Goal: Task Accomplishment & Management: Manage account settings

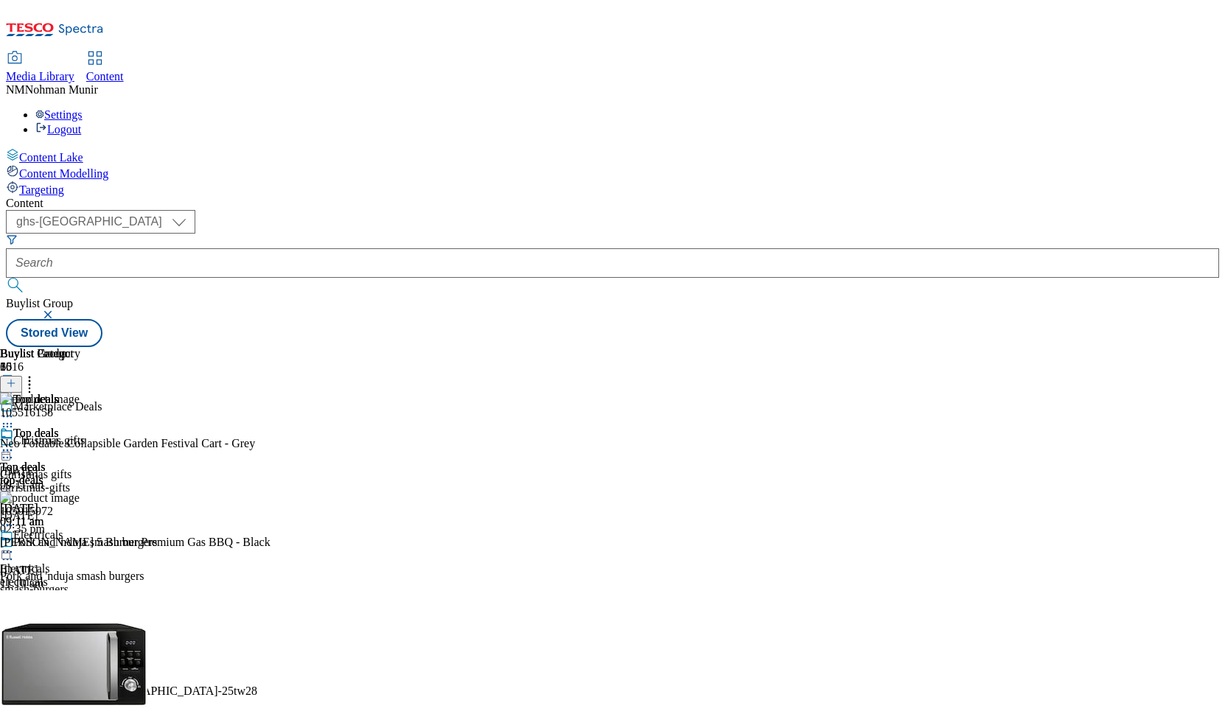
click at [1216, 347] on div "Content ( optional ) ghs-uk group-comms ghs-uk Buylist Group Stored View Buylis…" at bounding box center [612, 272] width 1213 height 150
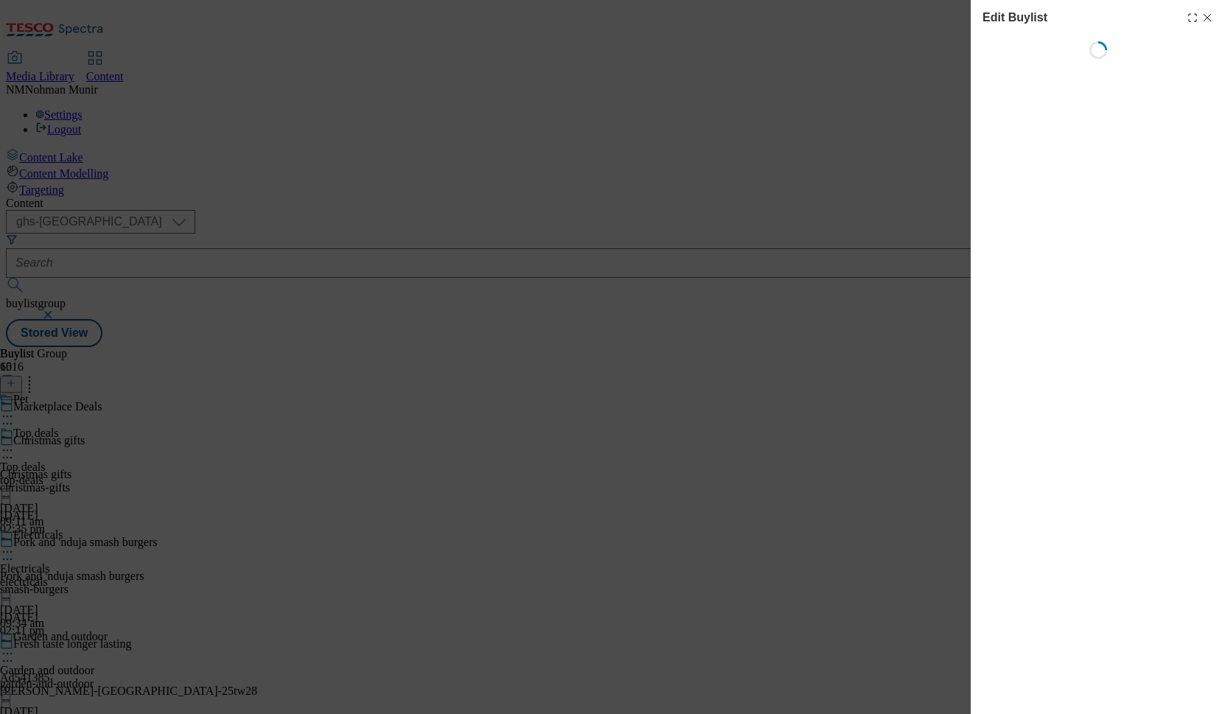
scroll to position [1848, 0]
select select "evergreen"
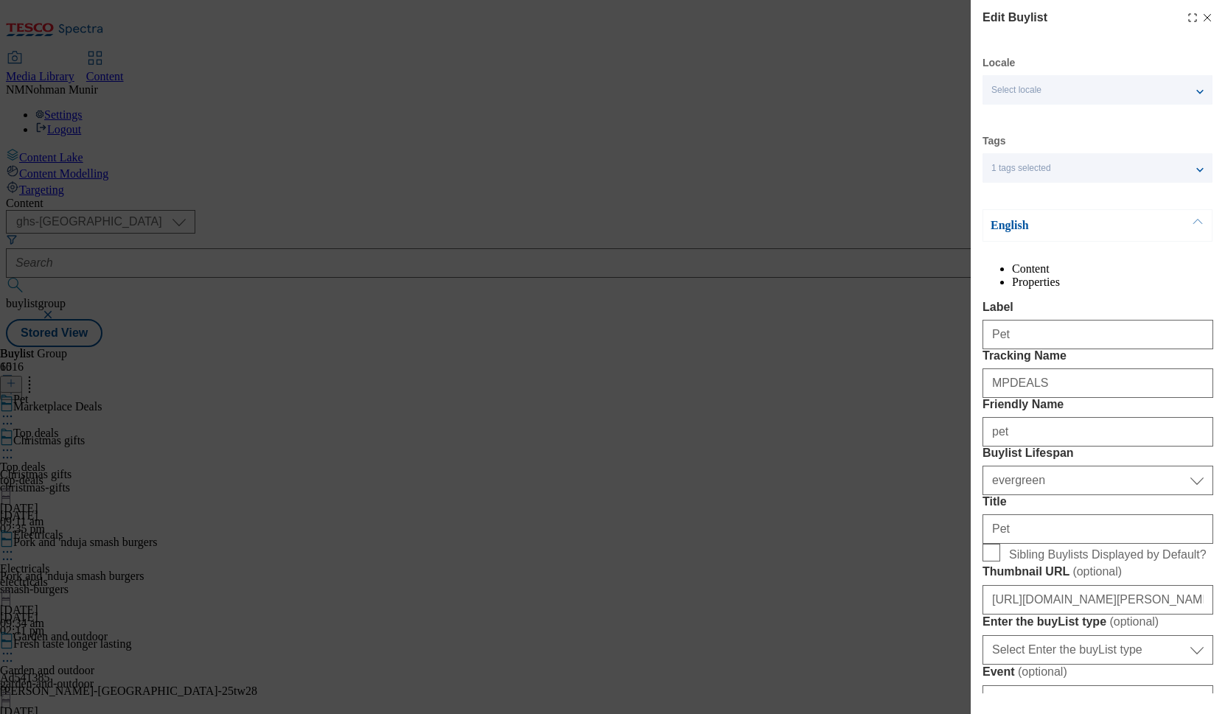
select select "Banner"
click at [1202, 17] on icon "Modal" at bounding box center [1208, 18] width 12 height 12
select select "evergreen"
select select "Banner"
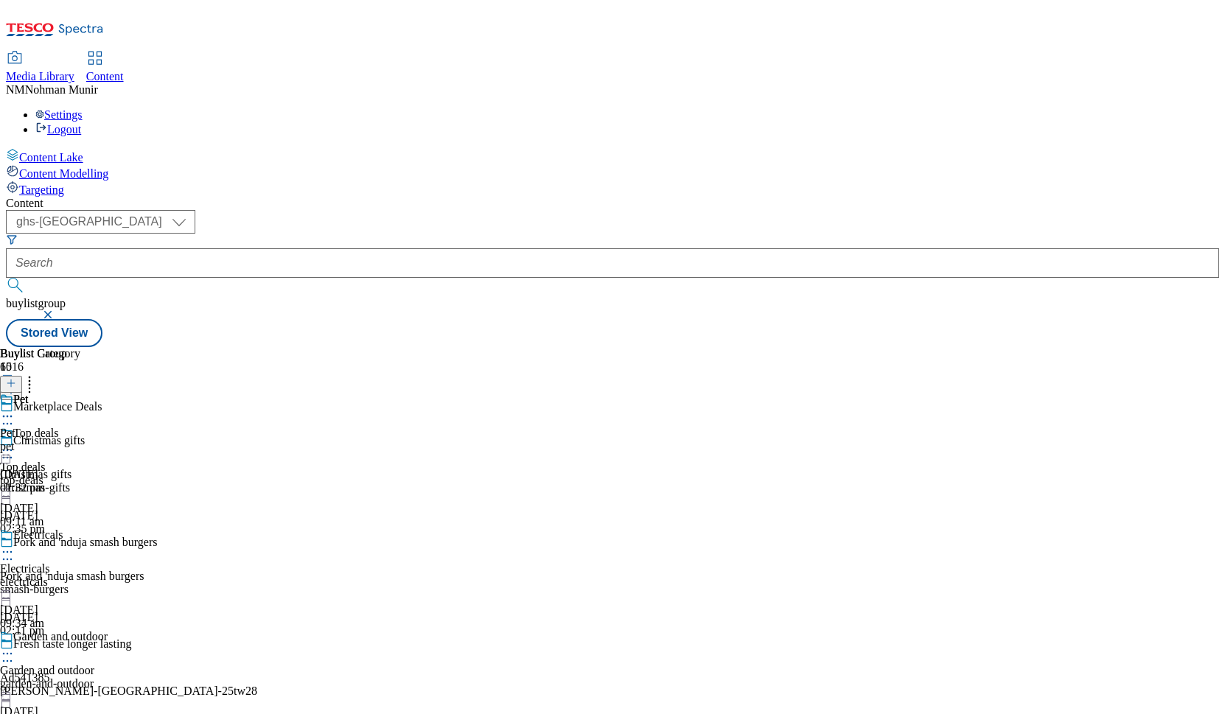
click at [80, 440] on div "pet" at bounding box center [40, 446] width 80 height 13
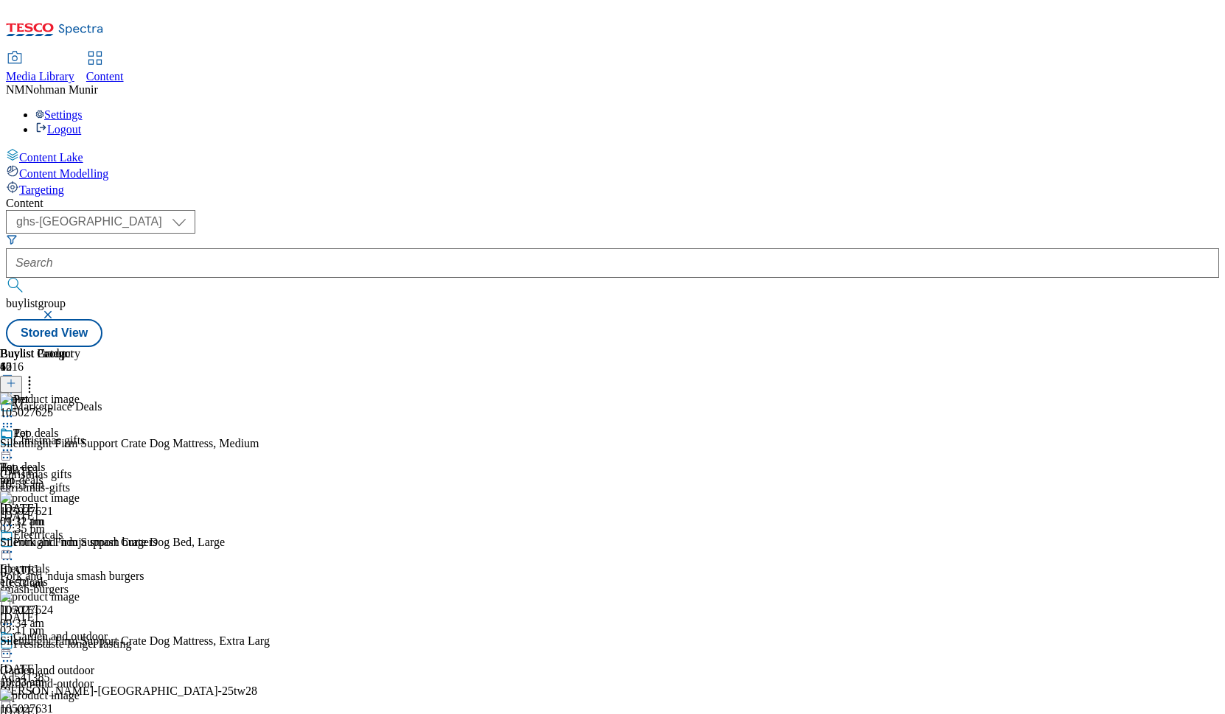
click at [9, 450] on circle at bounding box center [8, 451] width 2 height 2
click at [93, 612] on span "Un-publish" at bounding box center [69, 617] width 47 height 11
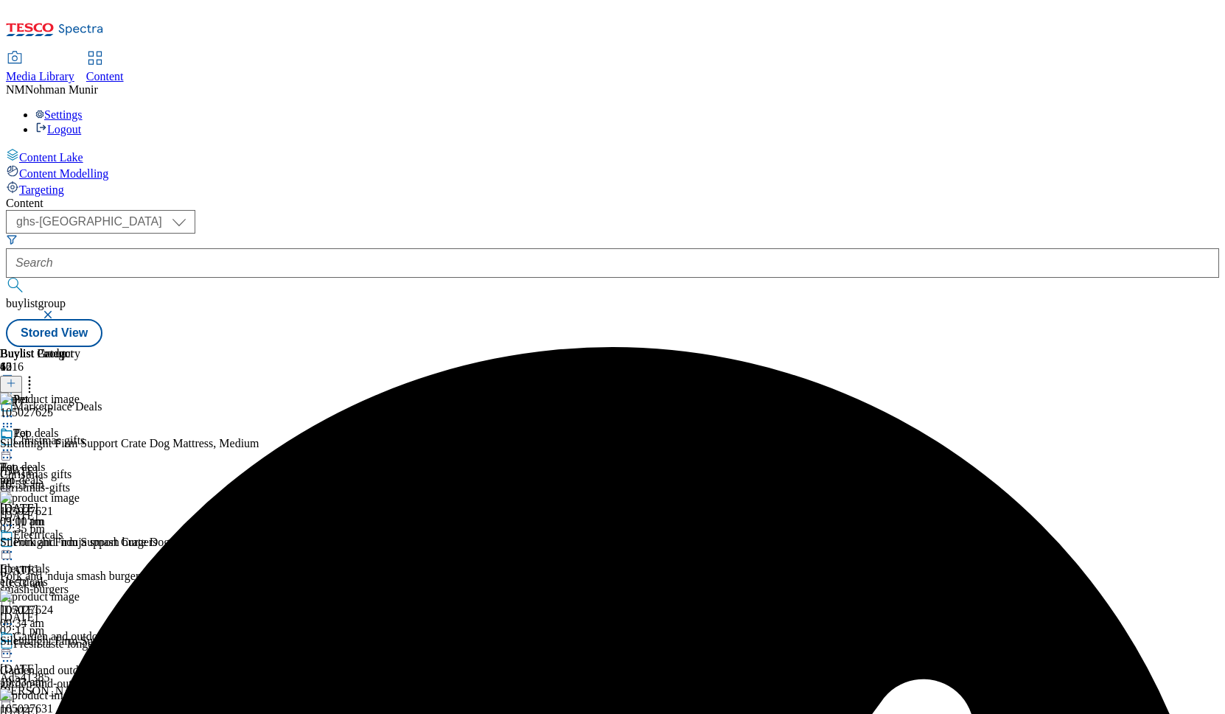
scroll to position [0, 83]
click at [1051, 347] on div "Buylist Product 42 105027625 Silentnight Firm Support Crate Dog Mattress, Mediu…" at bounding box center [612, 347] width 1213 height 0
click at [15, 443] on icon at bounding box center [7, 450] width 15 height 15
click at [95, 561] on span "Un-preview" at bounding box center [70, 566] width 49 height 11
click at [16, 378] on icon at bounding box center [11, 383] width 10 height 10
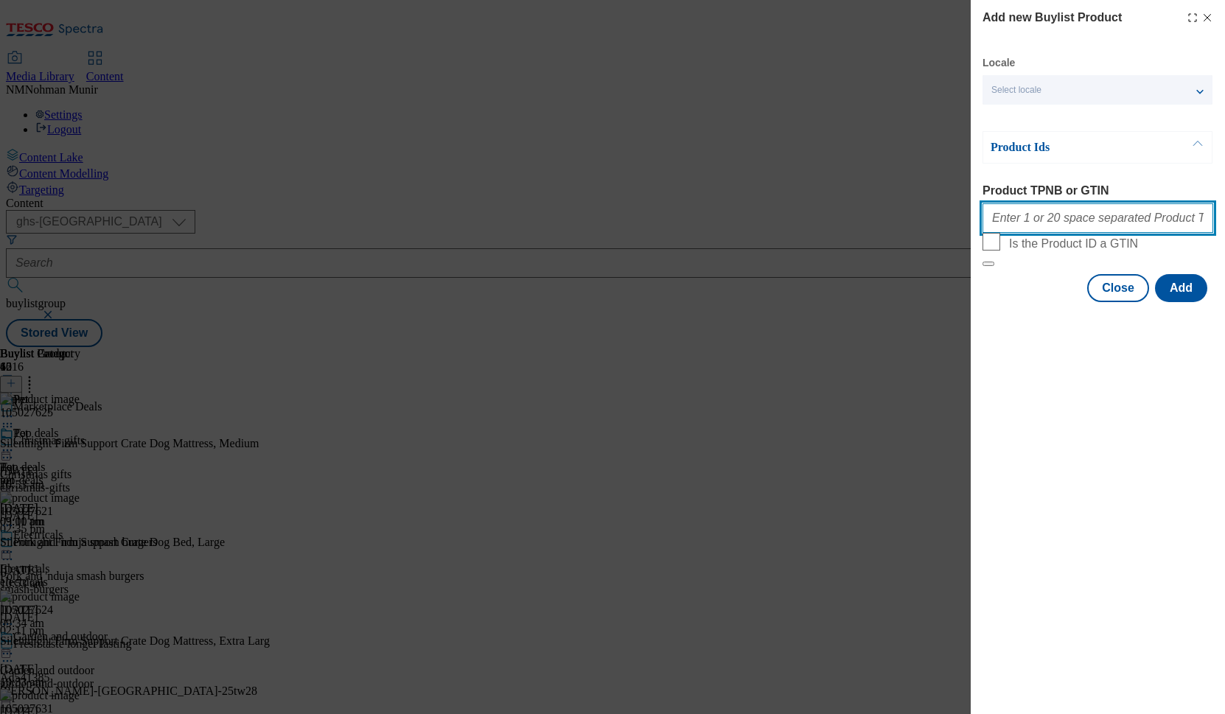
click at [1066, 219] on input "Product TPNB or GTIN" at bounding box center [1098, 217] width 231 height 29
paste input "105183580 105333458 105333463 105480191 105555441 105555457 105260552 105209630…"
type input "105183580 105333458 105333463 105480191 105555441 105555457 105260552 105209630…"
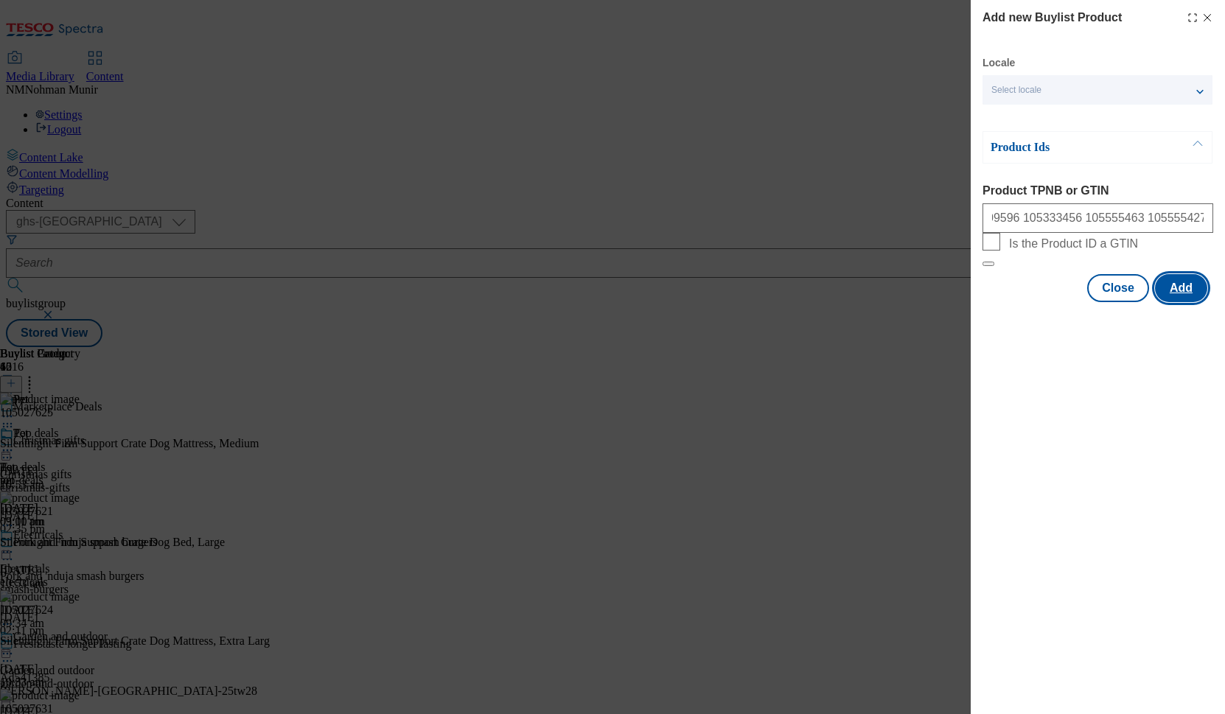
click at [1190, 302] on button "Add" at bounding box center [1181, 288] width 52 height 28
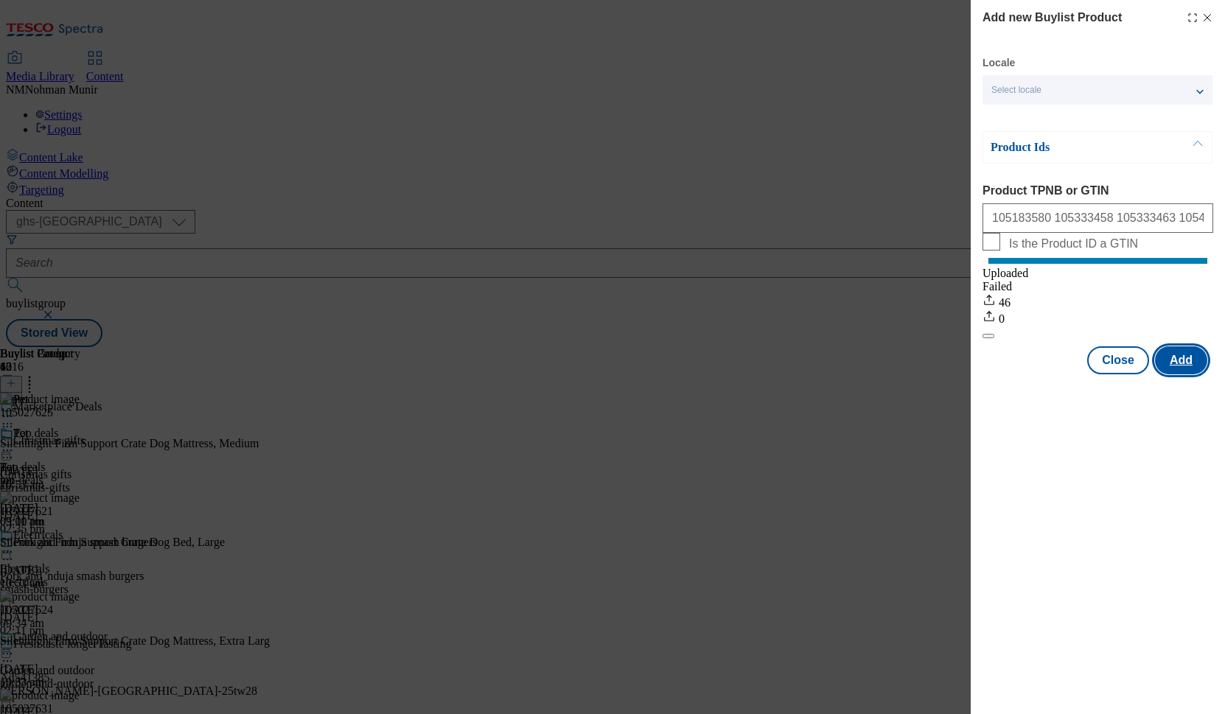
scroll to position [0, 0]
click at [1101, 372] on button "Close" at bounding box center [1118, 360] width 62 height 28
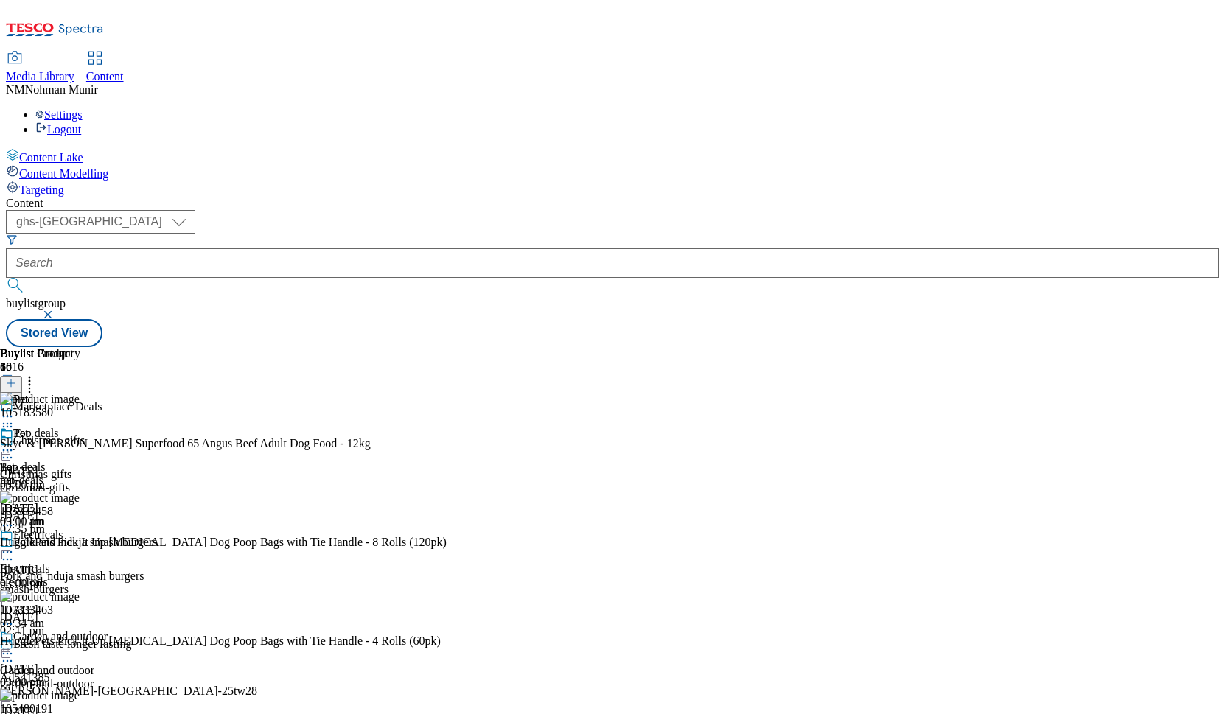
click at [15, 443] on icon at bounding box center [7, 450] width 15 height 15
click at [80, 544] on span "Preview" at bounding box center [63, 549] width 35 height 11
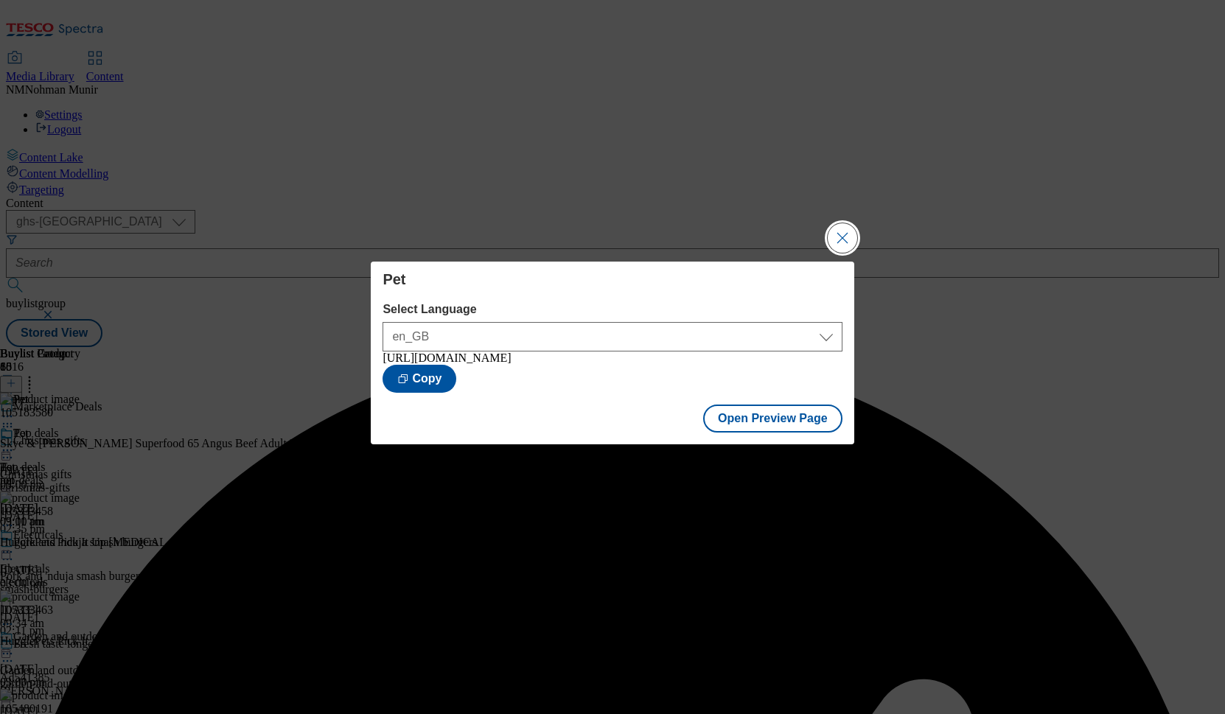
click at [848, 233] on button "Close Modal" at bounding box center [842, 237] width 29 height 29
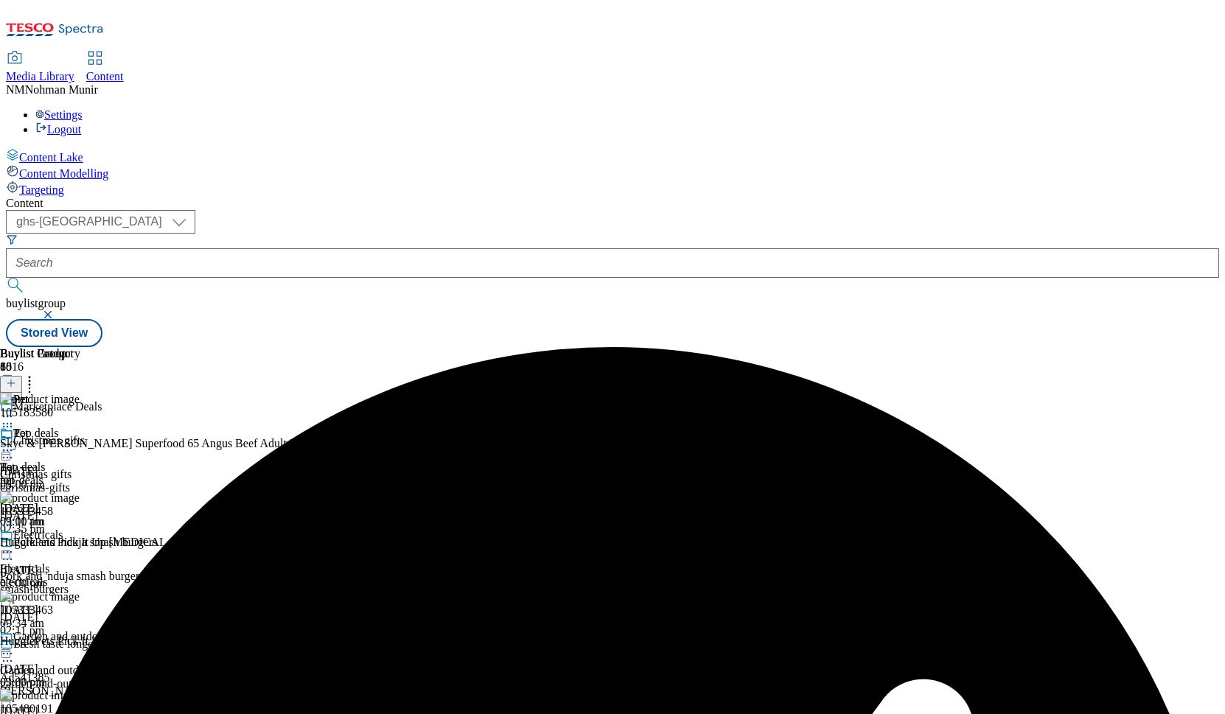
click at [15, 443] on icon at bounding box center [7, 450] width 15 height 15
click at [84, 591] on button "Publish" at bounding box center [56, 599] width 55 height 17
click at [15, 443] on icon at bounding box center [7, 450] width 15 height 15
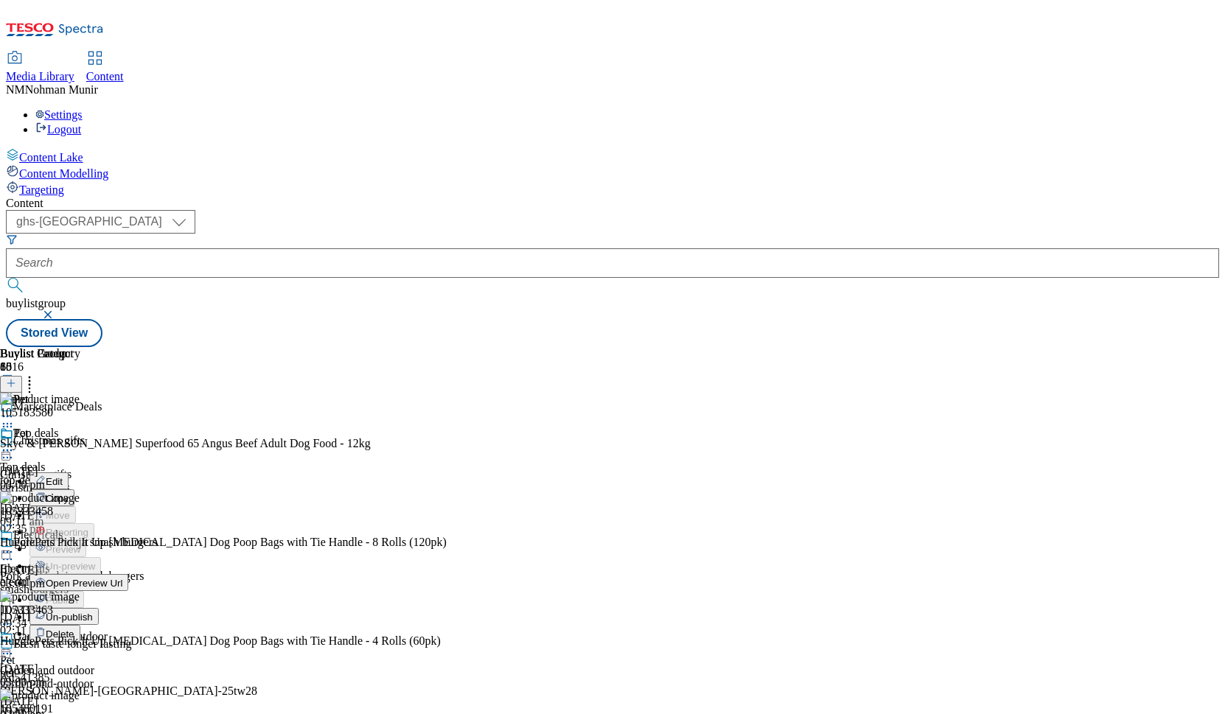
click at [122, 578] on span "Open Preview Url" at bounding box center [84, 583] width 77 height 11
drag, startPoint x: 1200, startPoint y: 680, endPoint x: 1139, endPoint y: 458, distance: 230.9
click at [1196, 347] on div "Content ( optional ) ghs-uk group-comms ghs-uk buylistgroup Stored View Buylist…" at bounding box center [612, 272] width 1213 height 150
click at [15, 443] on icon at bounding box center [7, 450] width 15 height 15
click at [93, 612] on span "Un-publish" at bounding box center [69, 617] width 47 height 11
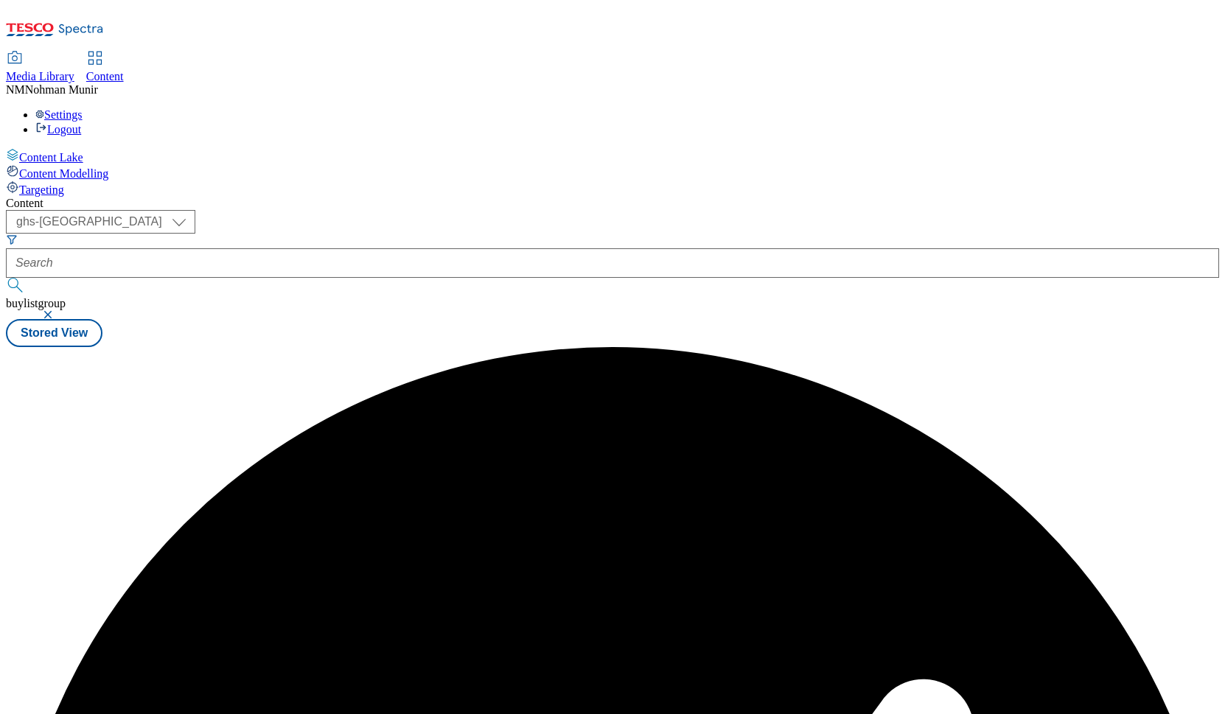
scroll to position [0, 0]
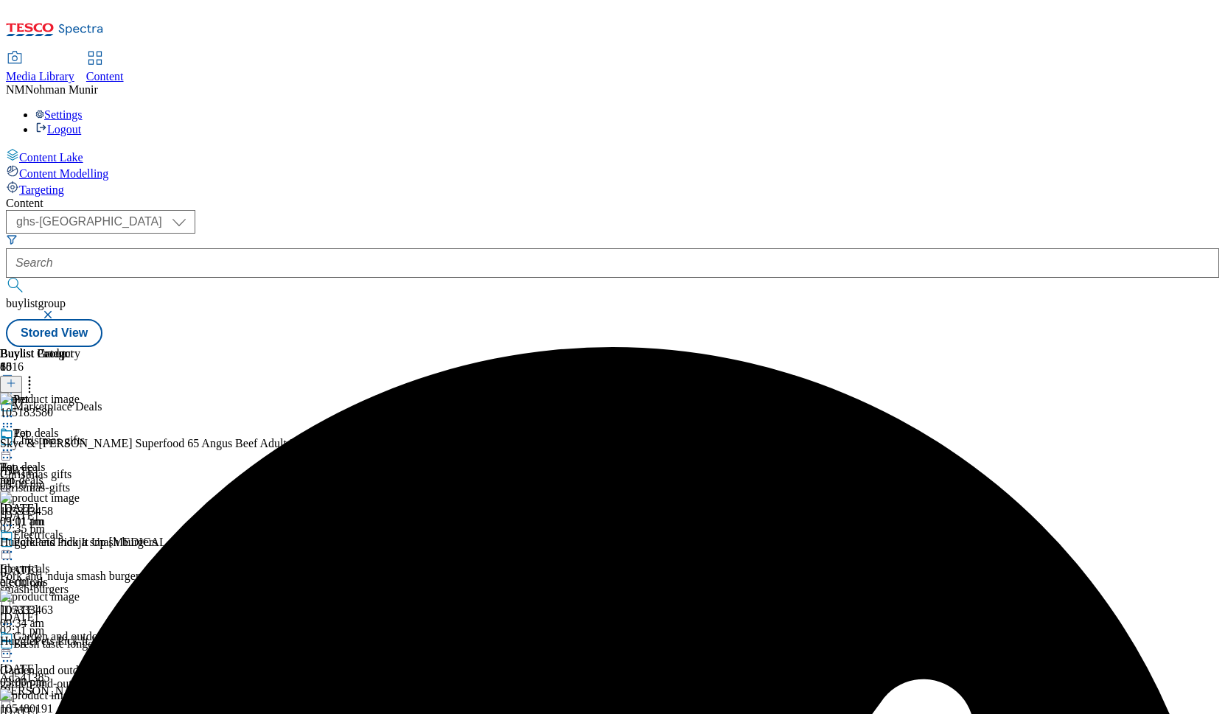
click at [15, 443] on icon at bounding box center [7, 450] width 15 height 15
click at [95, 561] on span "Un-preview" at bounding box center [70, 566] width 49 height 11
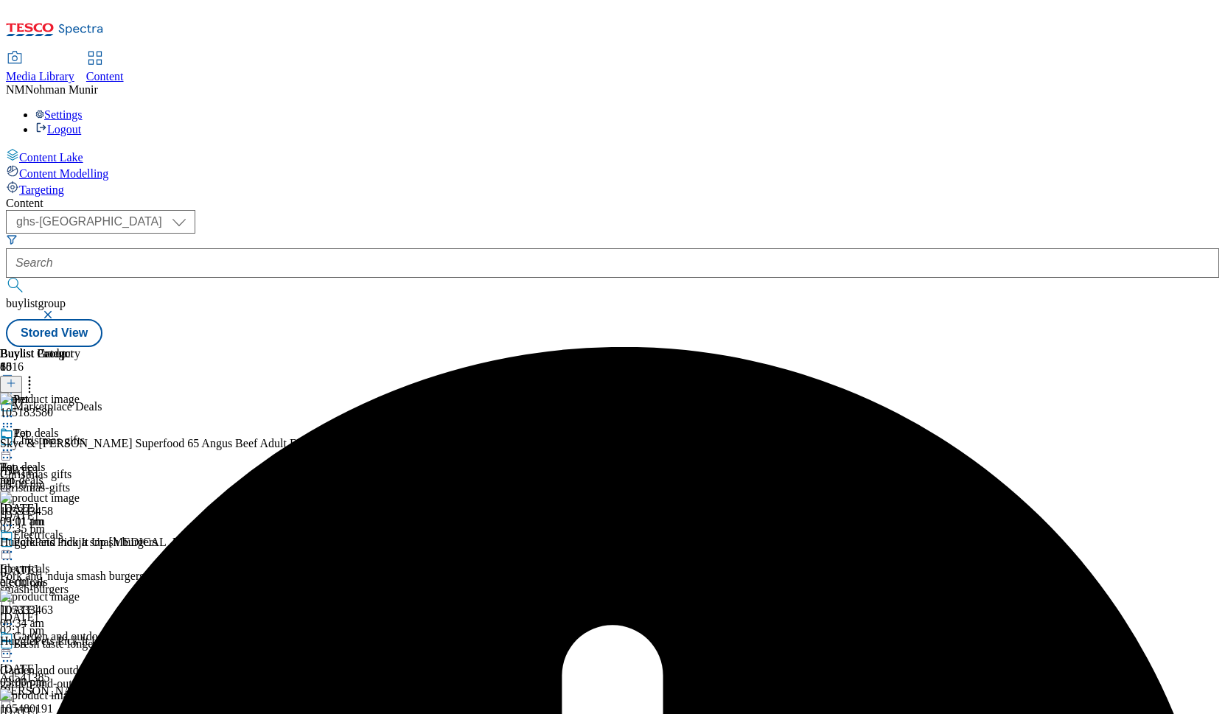
scroll to position [0, 83]
click at [80, 427] on div "Pet" at bounding box center [40, 444] width 80 height 34
click at [15, 443] on icon at bounding box center [7, 450] width 15 height 15
click at [95, 561] on span "Un-preview" at bounding box center [70, 566] width 49 height 11
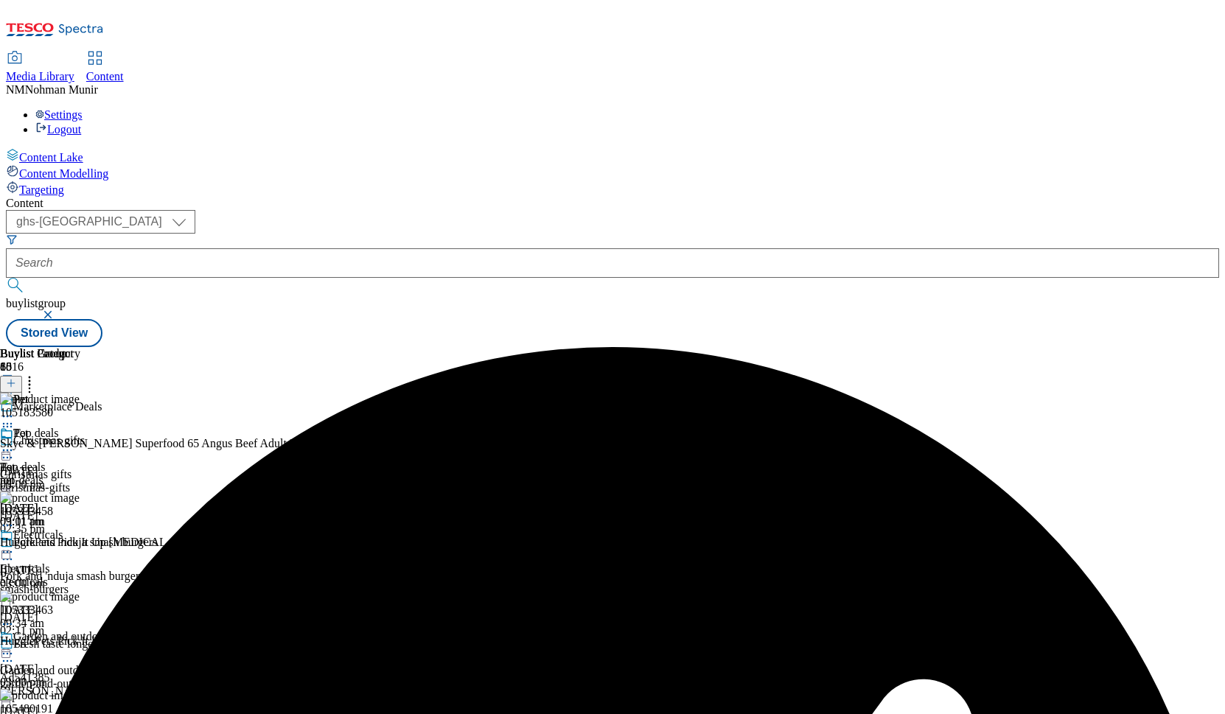
click at [37, 374] on icon at bounding box center [29, 381] width 15 height 15
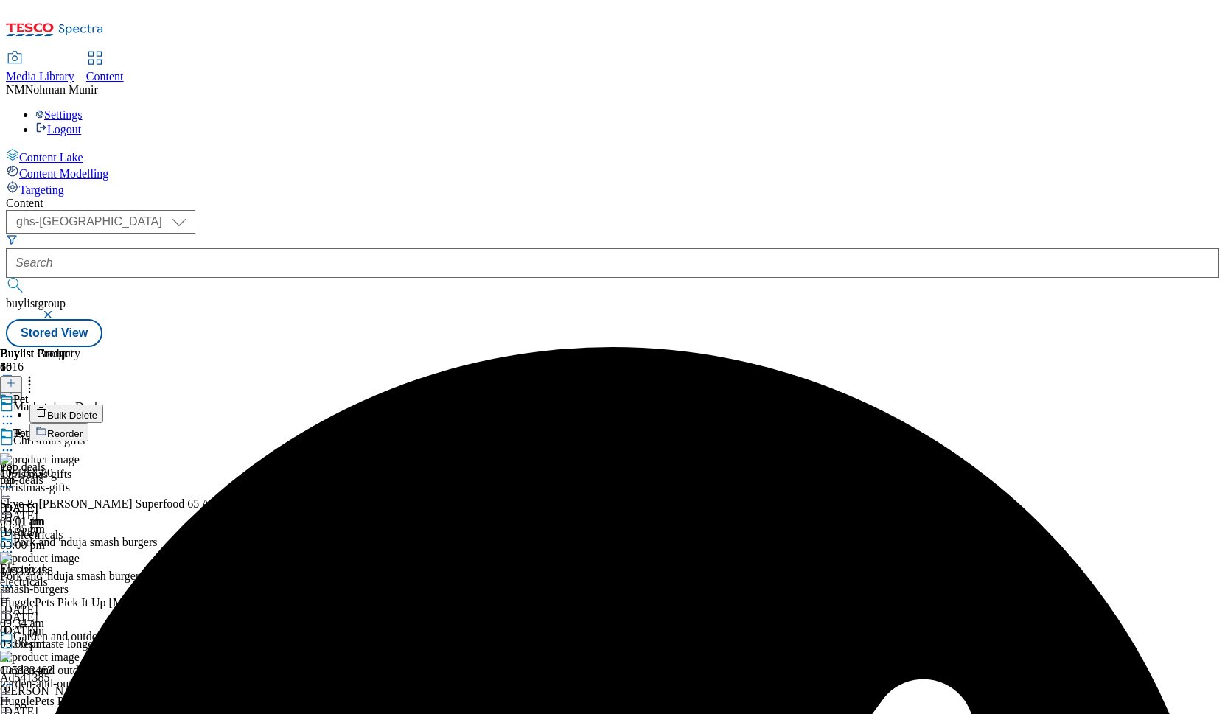
click at [447, 423] on li "Reorder" at bounding box center [237, 432] width 417 height 18
click at [83, 428] on span "Reorder" at bounding box center [64, 433] width 35 height 11
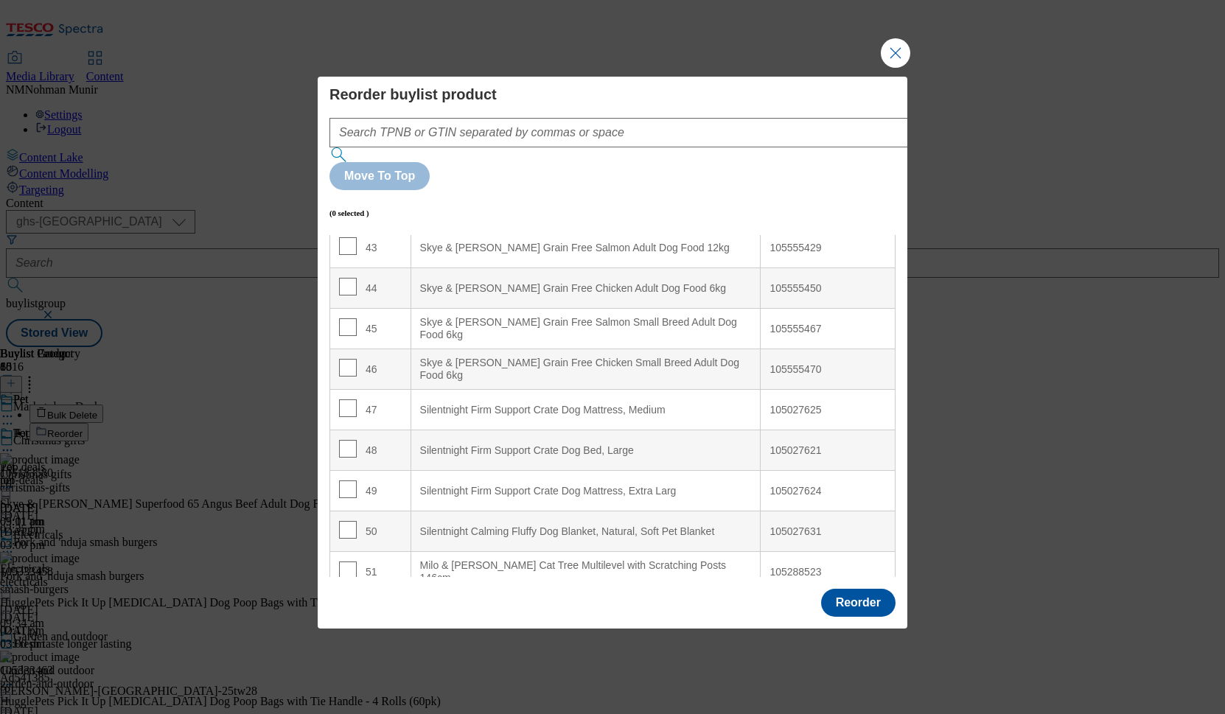
scroll to position [1769, 0]
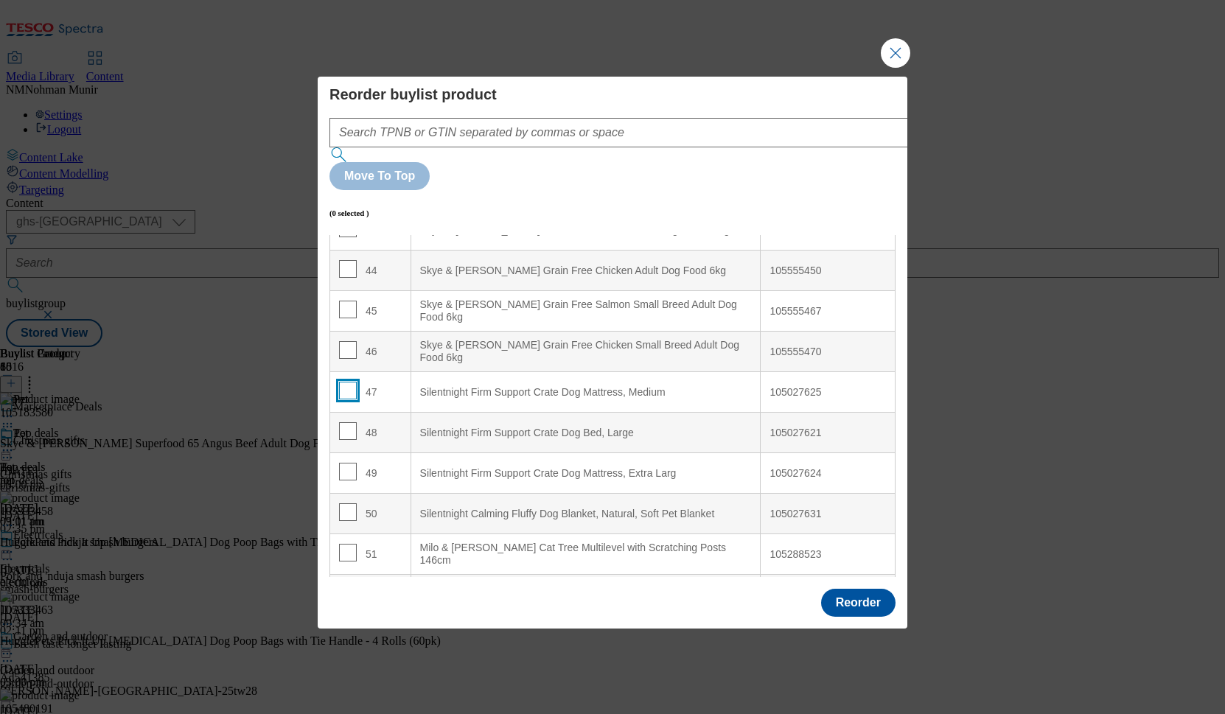
drag, startPoint x: 346, startPoint y: 347, endPoint x: 344, endPoint y: 357, distance: 10.0
click at [347, 382] on input "Modal" at bounding box center [348, 391] width 18 height 18
checkbox input "true"
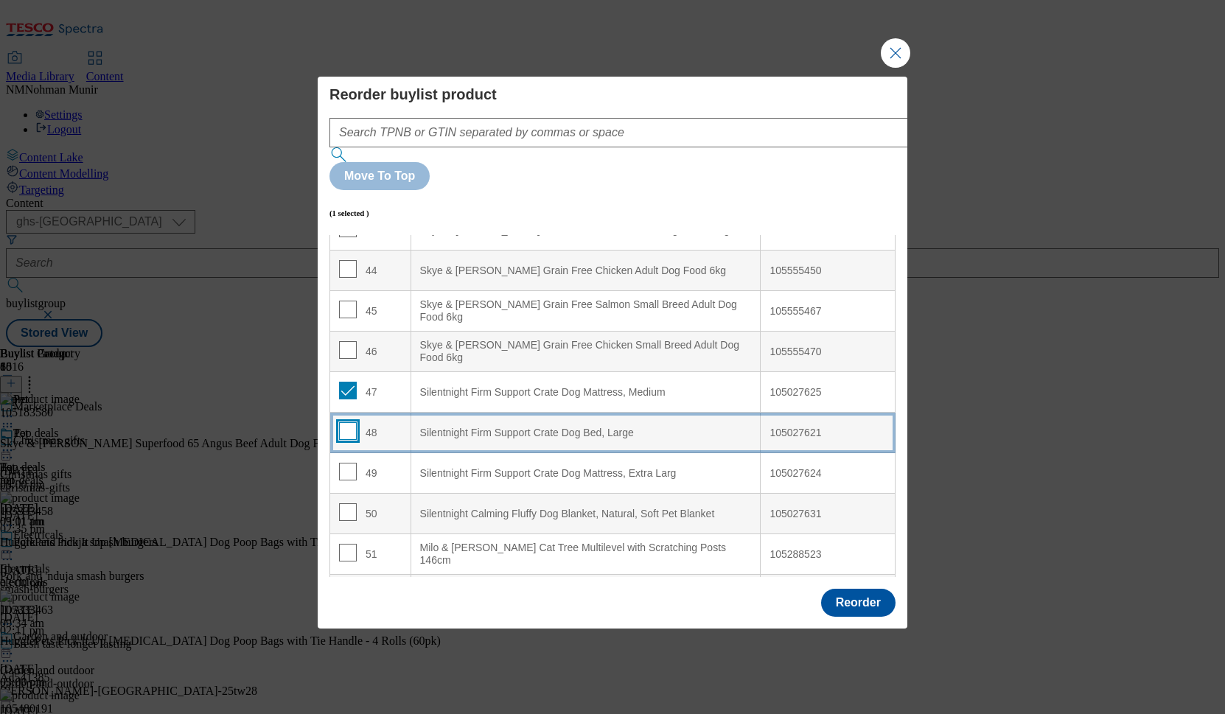
click at [349, 422] on input "Modal" at bounding box center [348, 431] width 18 height 18
checkbox input "true"
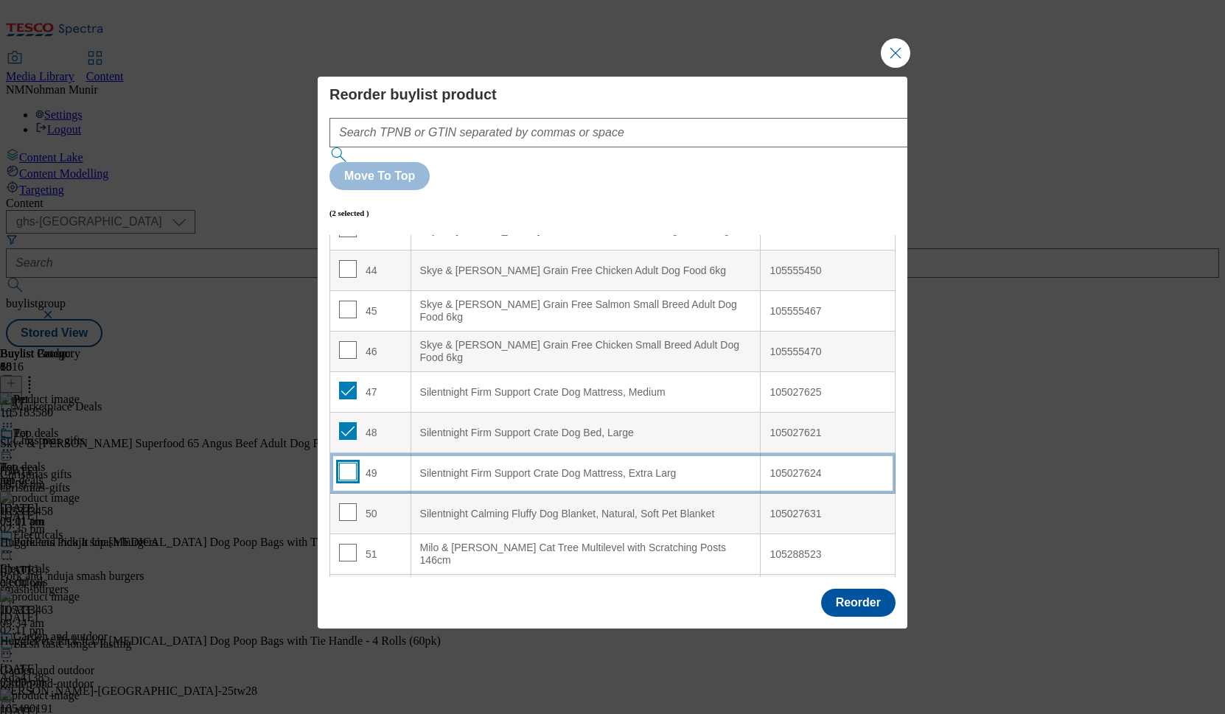
click at [346, 463] on input "Modal" at bounding box center [348, 472] width 18 height 18
checkbox input "true"
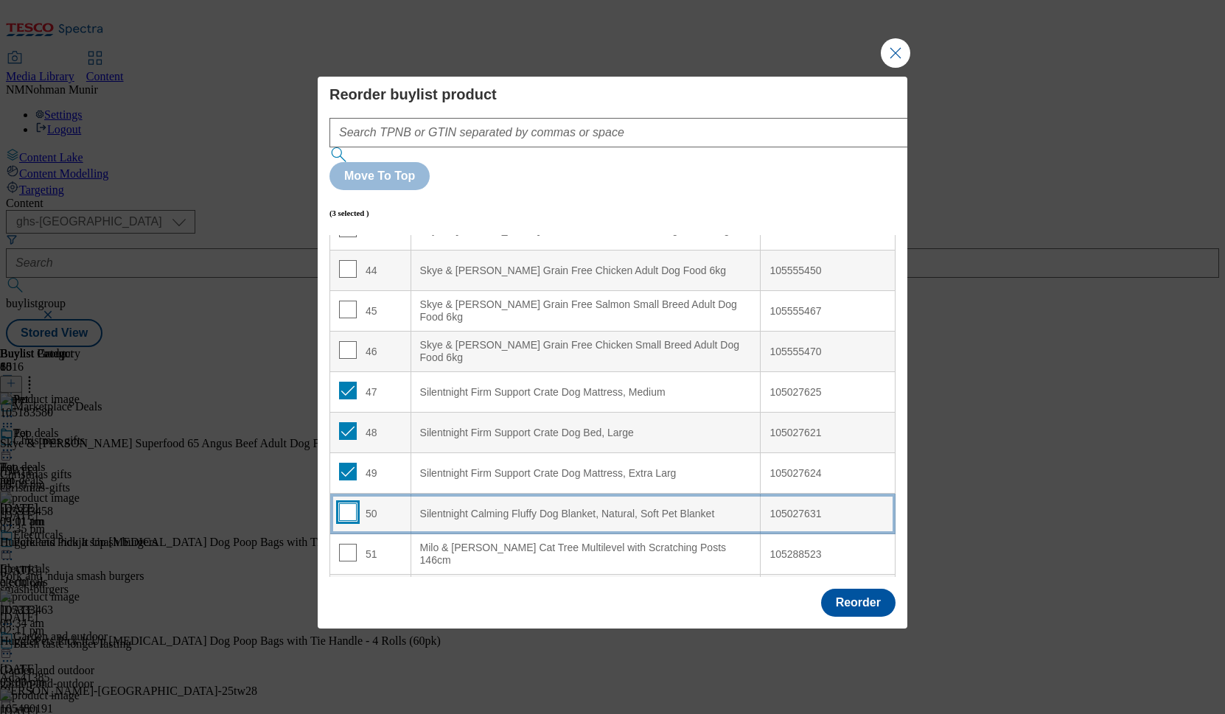
click at [344, 503] on input "Modal" at bounding box center [348, 512] width 18 height 18
checkbox input "true"
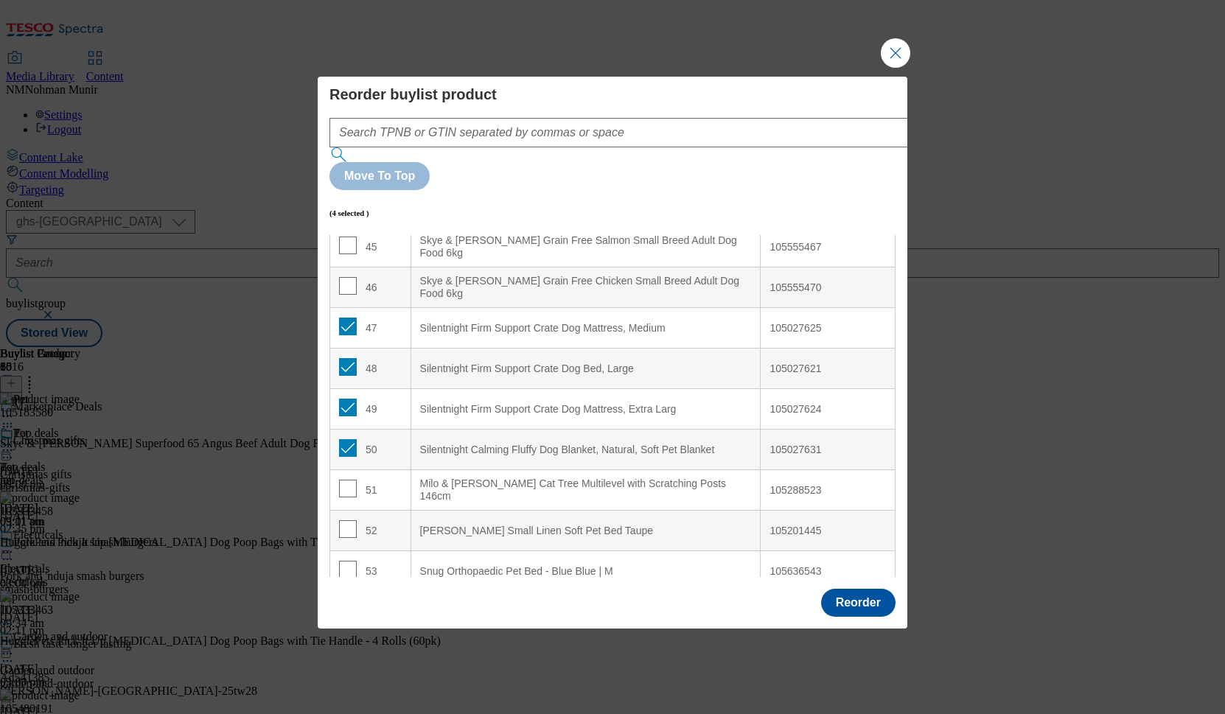
scroll to position [1897, 0]
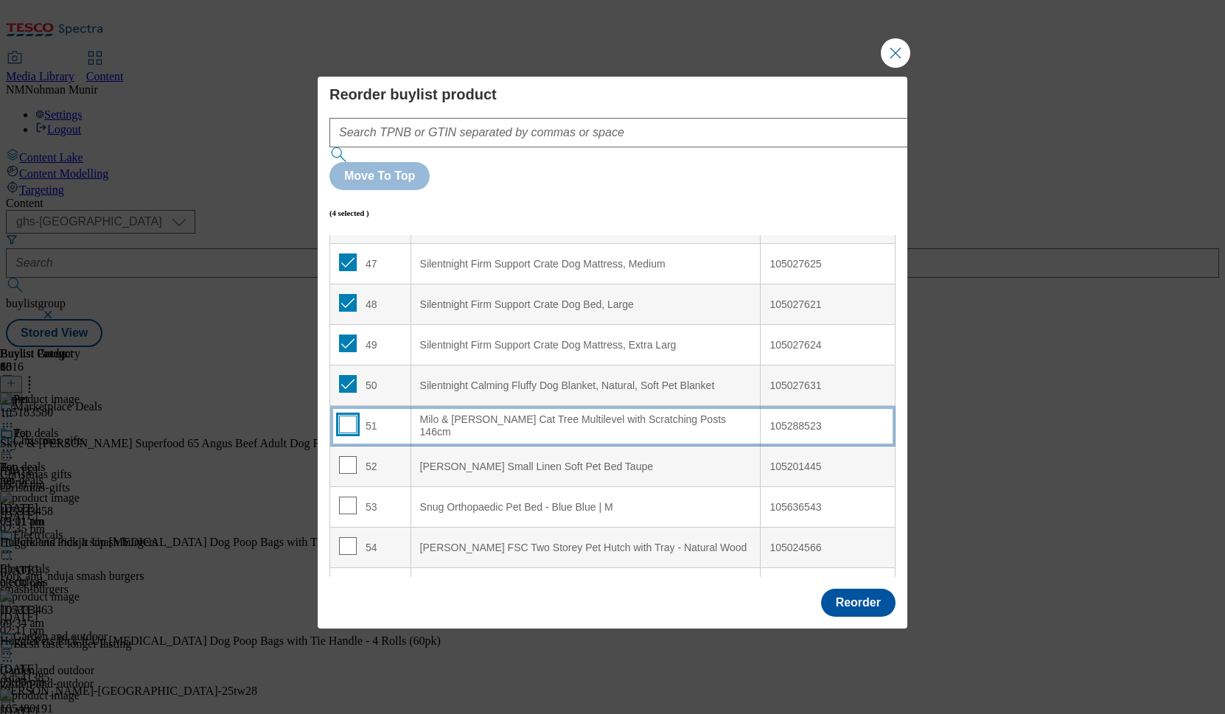
click at [344, 416] on input "Modal" at bounding box center [348, 425] width 18 height 18
checkbox input "true"
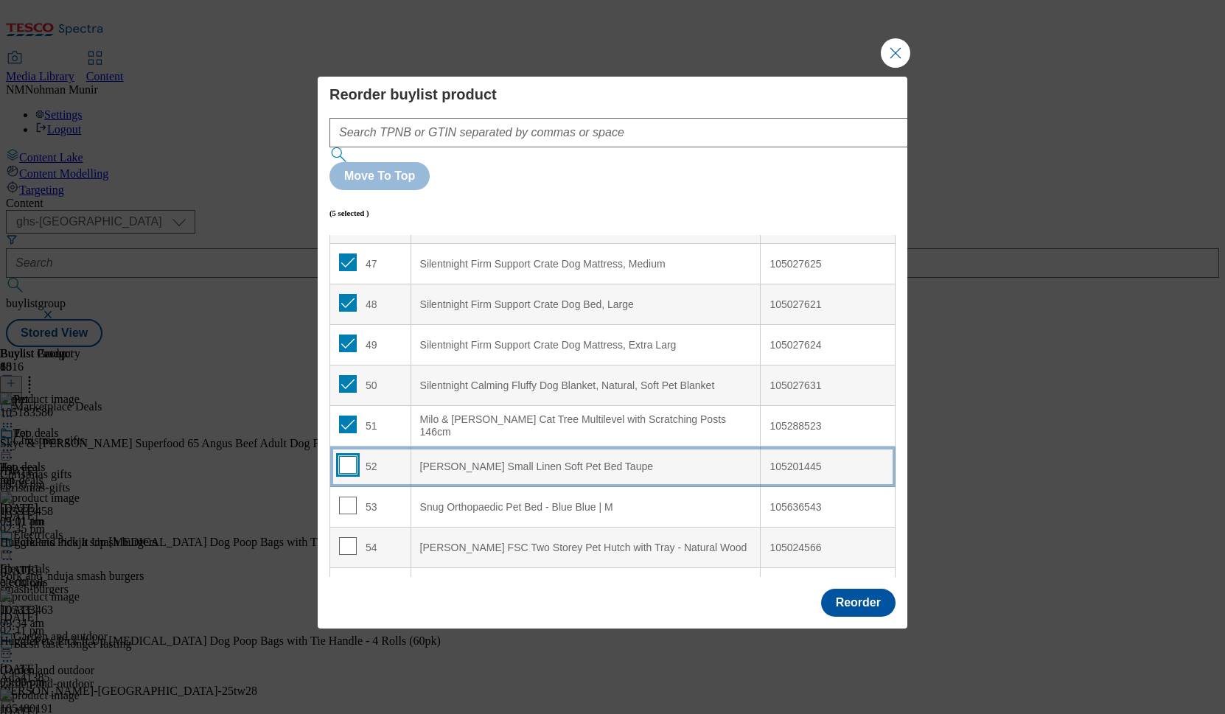
click at [346, 456] on input "Modal" at bounding box center [348, 465] width 18 height 18
checkbox input "true"
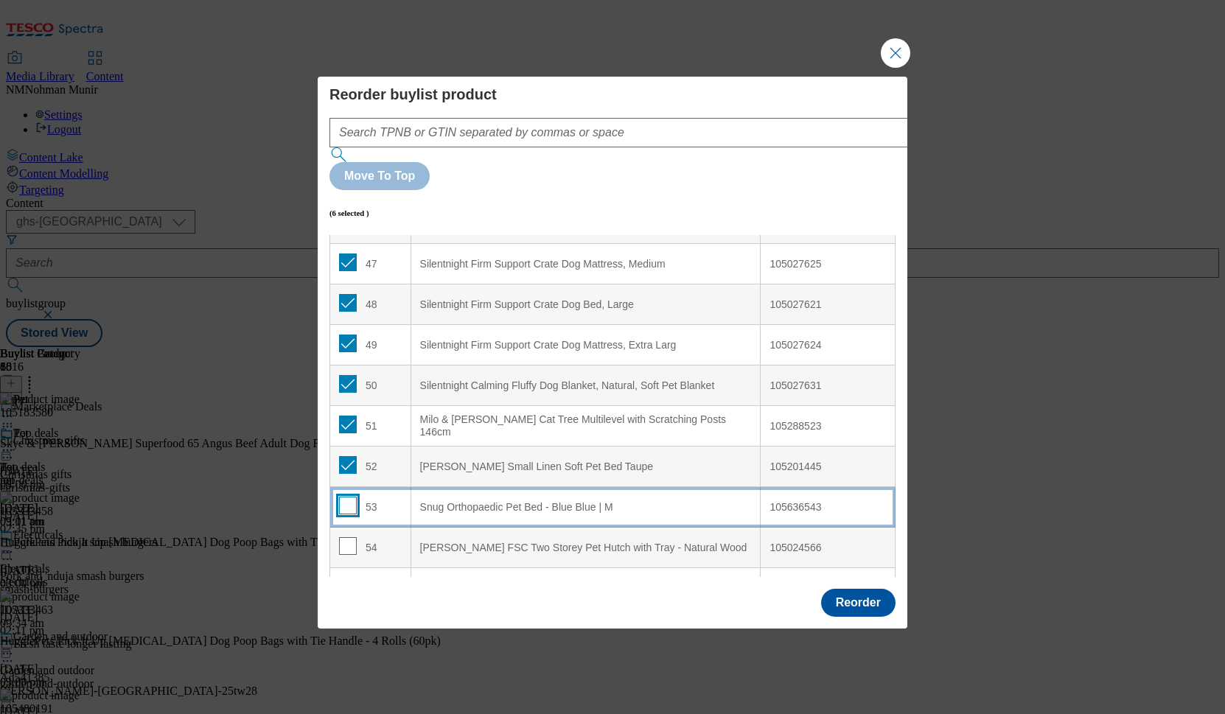
click at [344, 497] on input "Modal" at bounding box center [348, 506] width 18 height 18
checkbox input "true"
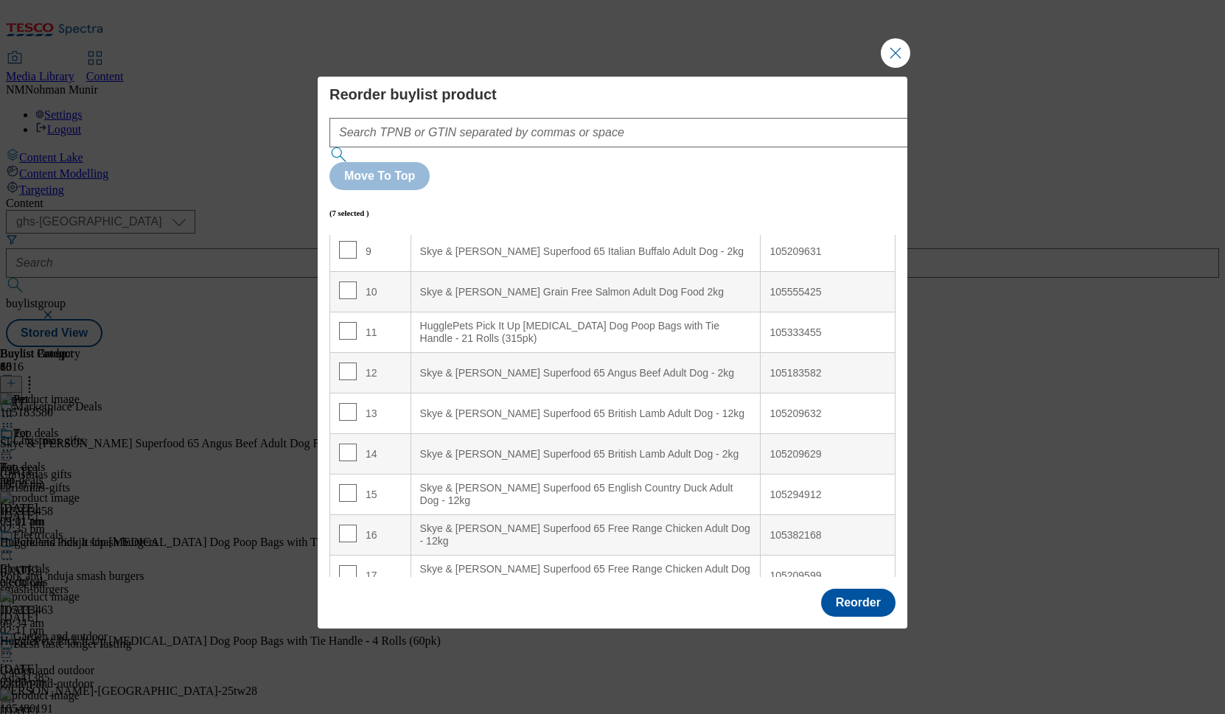
scroll to position [0, 0]
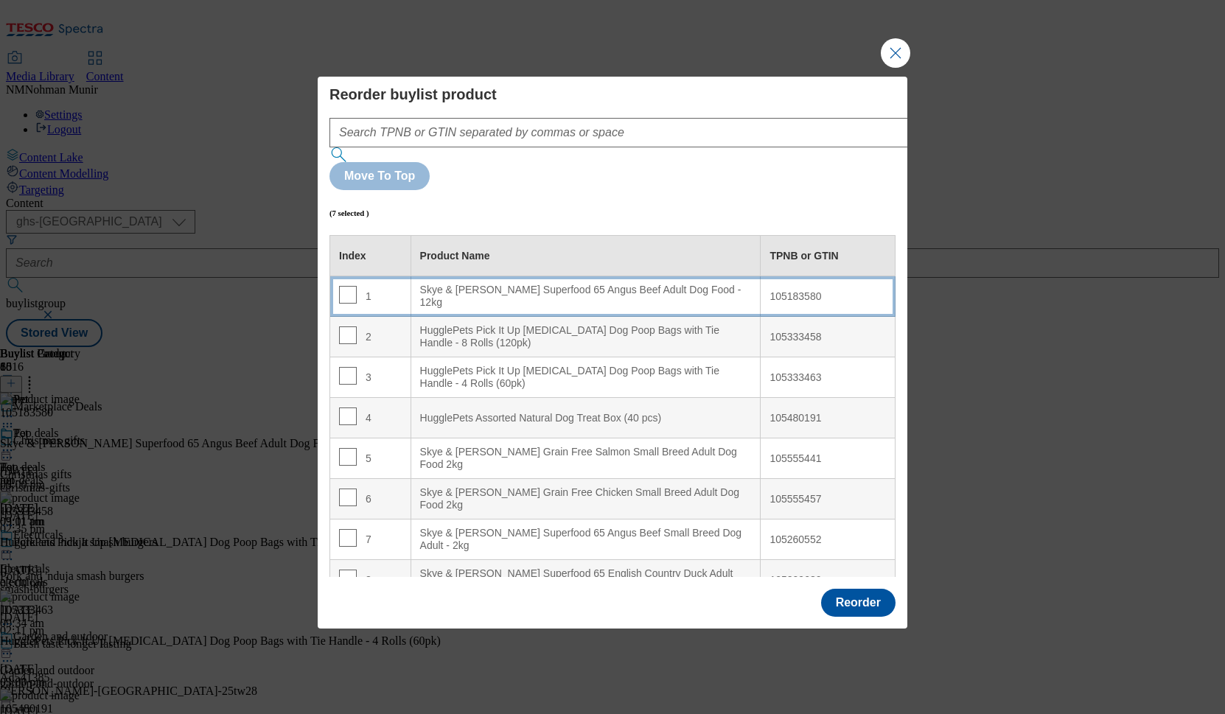
click at [565, 284] on div "Skye & Murphy Superfood 65 Angus Beef Adult Dog Food - 12kg" at bounding box center [586, 297] width 332 height 26
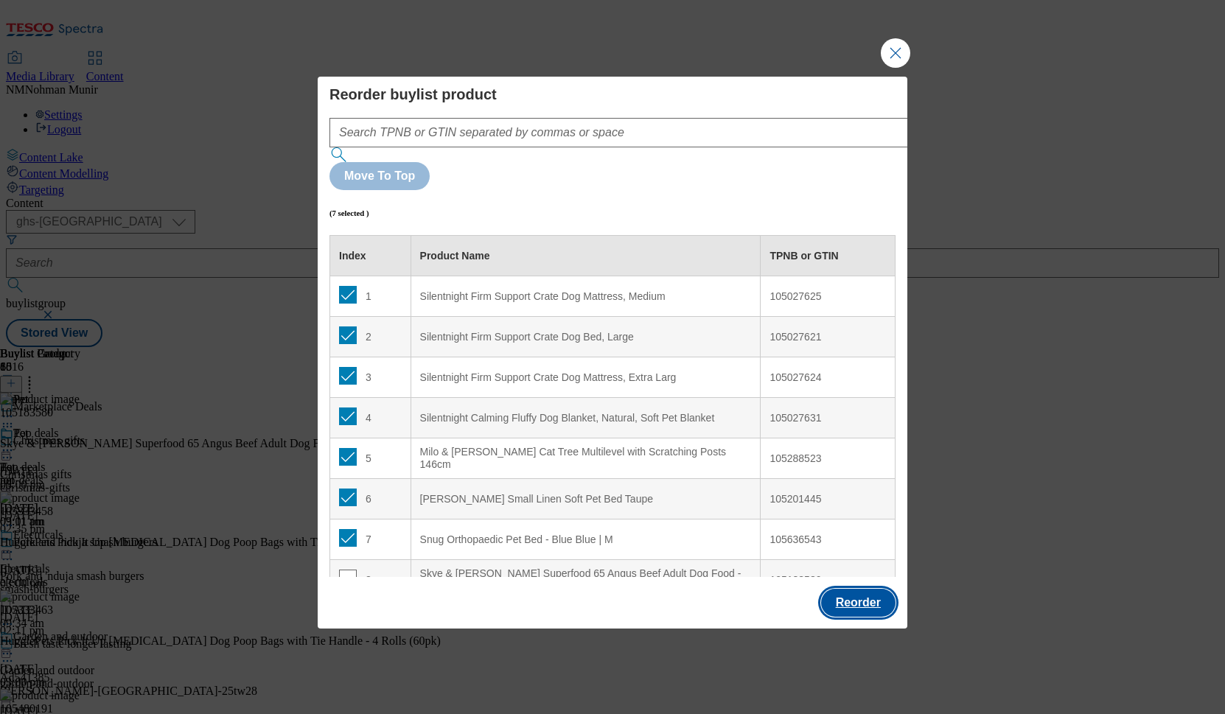
click at [851, 589] on button "Reorder" at bounding box center [858, 603] width 74 height 28
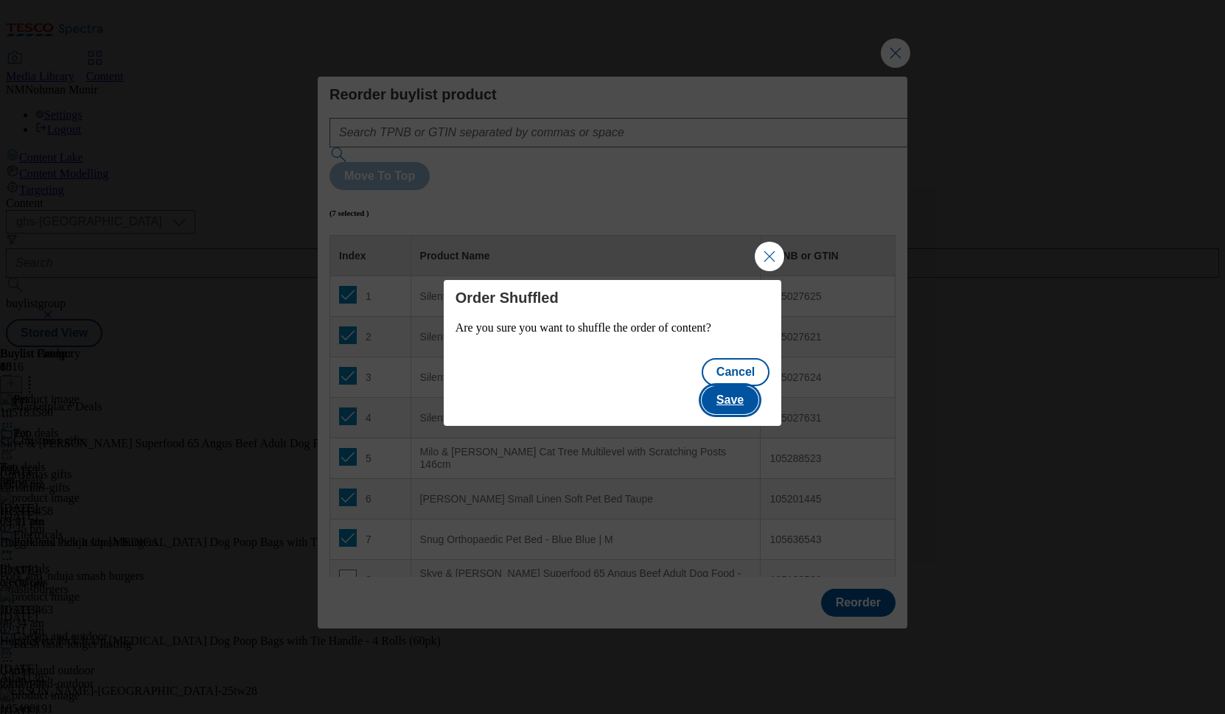
click at [748, 390] on button "Save" at bounding box center [730, 400] width 57 height 28
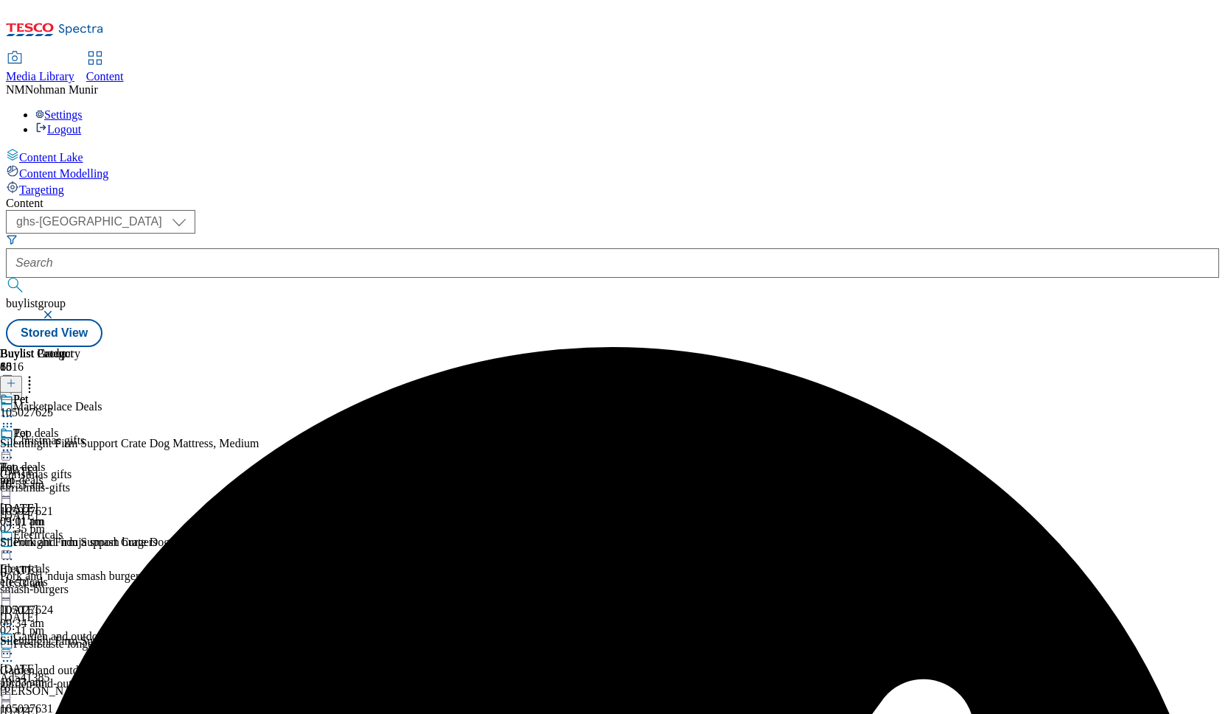
click at [15, 443] on icon at bounding box center [7, 450] width 15 height 15
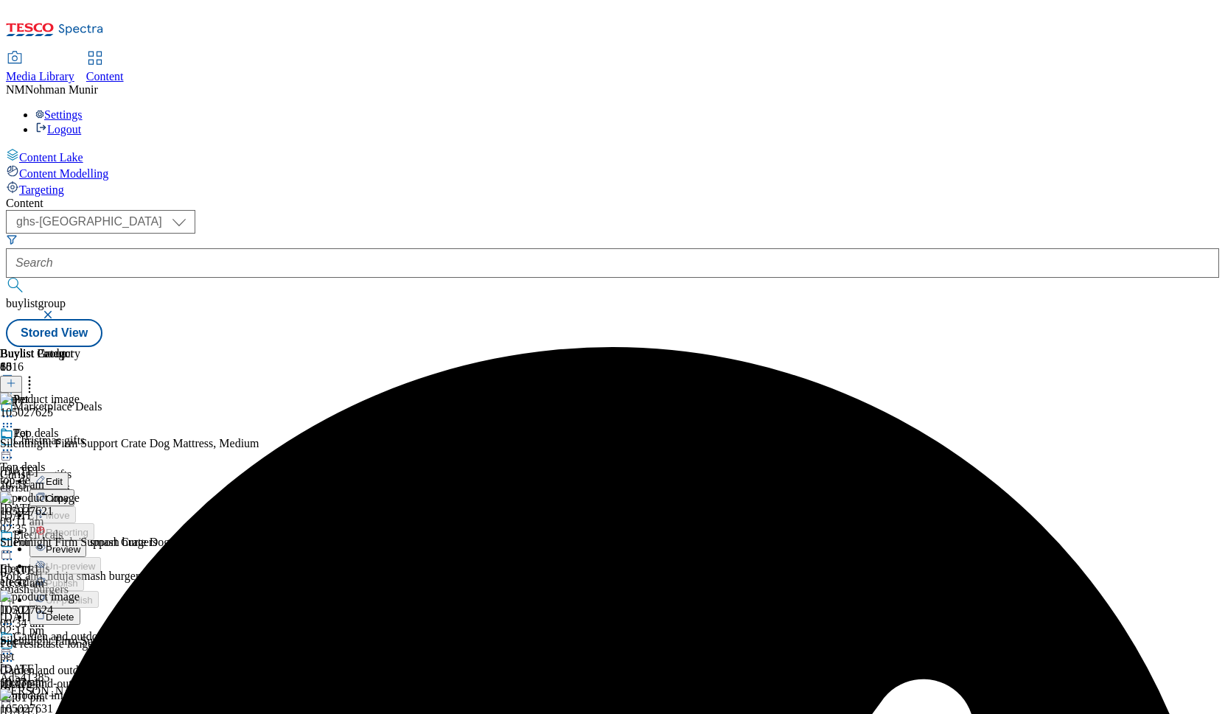
click at [80, 544] on span "Preview" at bounding box center [63, 549] width 35 height 11
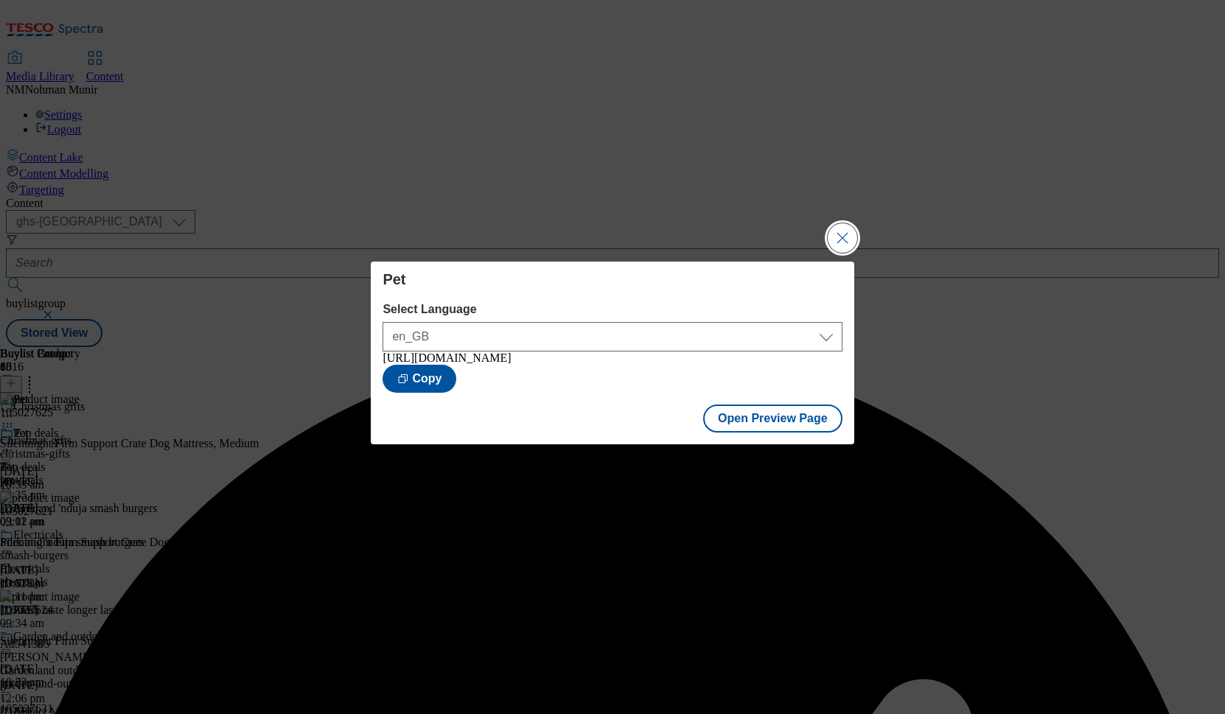
click at [846, 232] on button "Close Modal" at bounding box center [842, 237] width 29 height 29
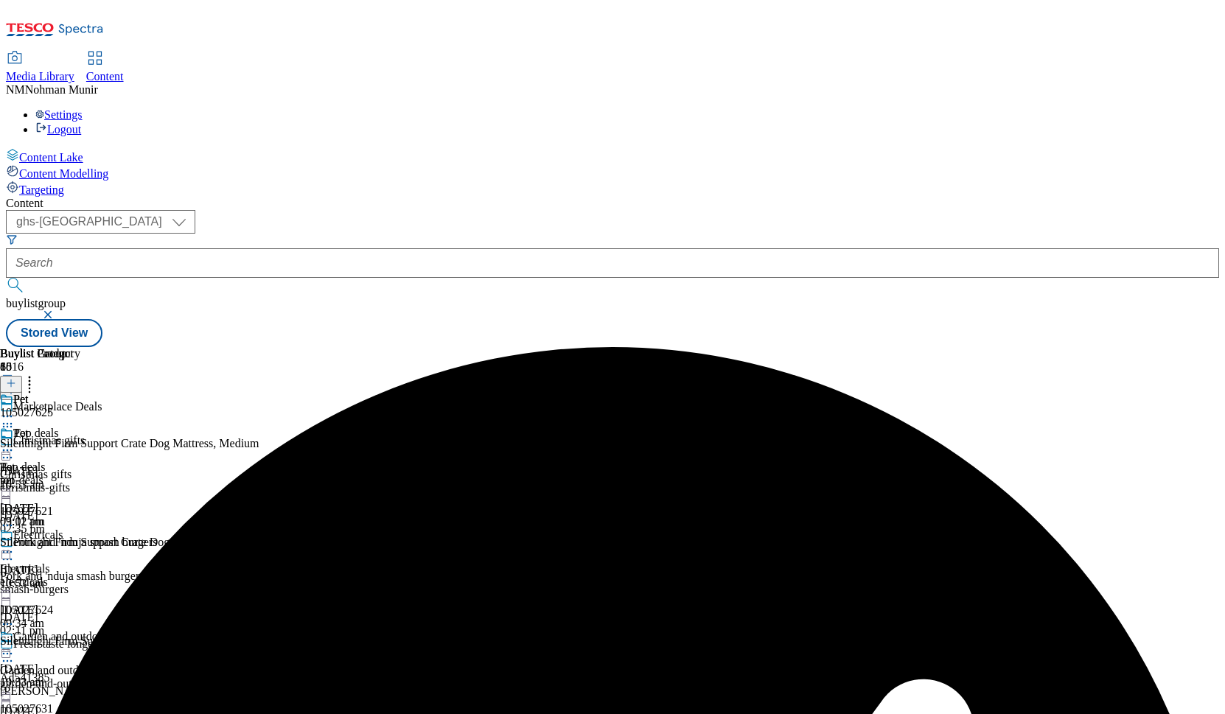
click at [15, 443] on icon at bounding box center [7, 450] width 15 height 15
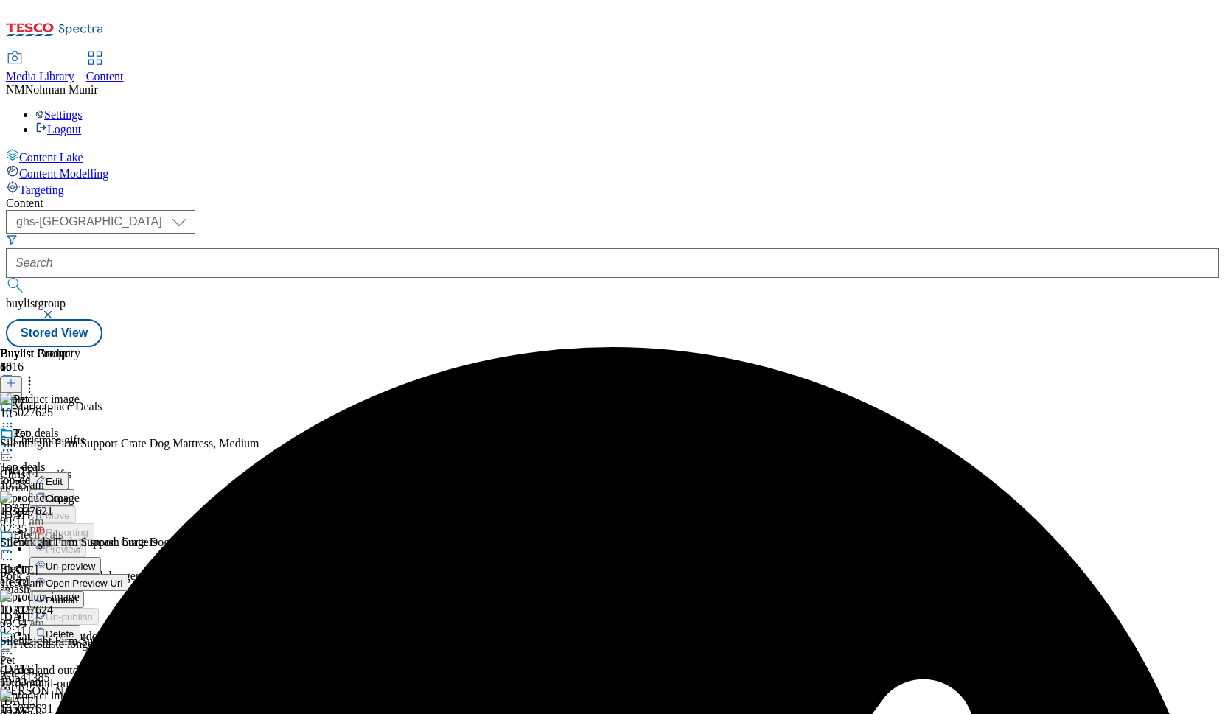
click at [84, 591] on button "Publish" at bounding box center [56, 599] width 55 height 17
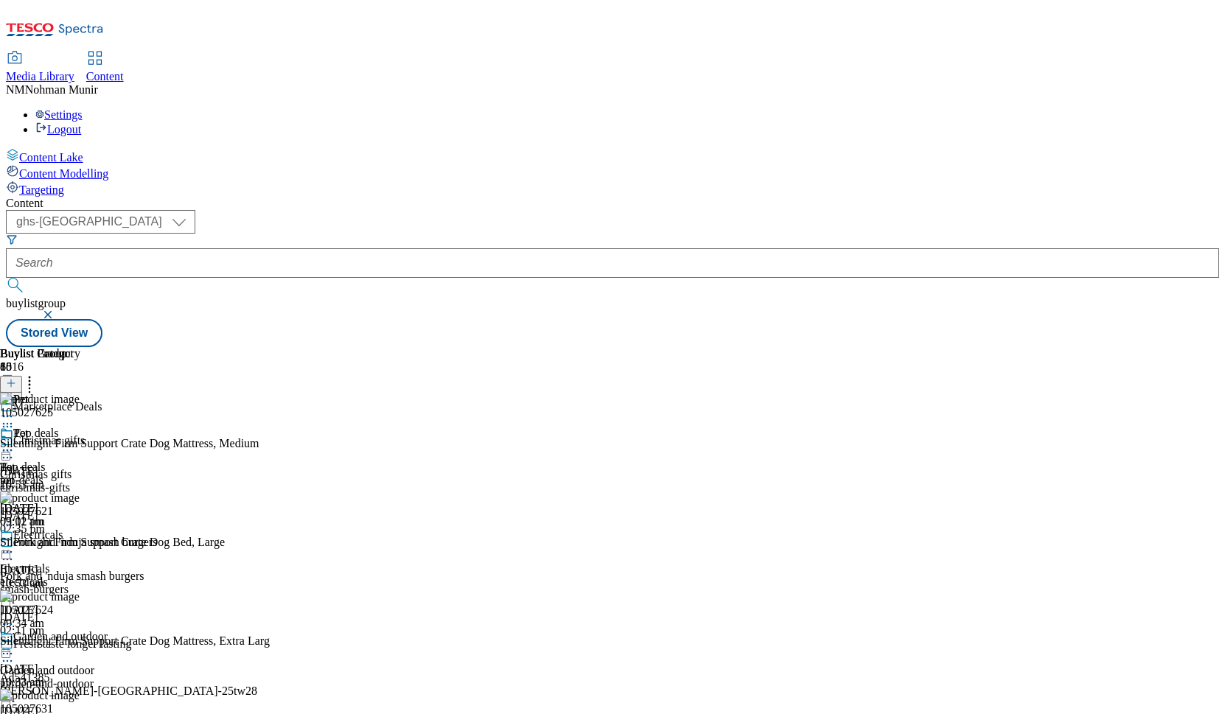
click at [80, 505] on div "Pet Pet pet 20 Aug 2025 03:02 pm" at bounding box center [40, 478] width 80 height 102
click at [80, 427] on div "Pet Pet pet 20 Aug 2025 03:02 pm" at bounding box center [40, 478] width 80 height 102
